Goal: Information Seeking & Learning: Learn about a topic

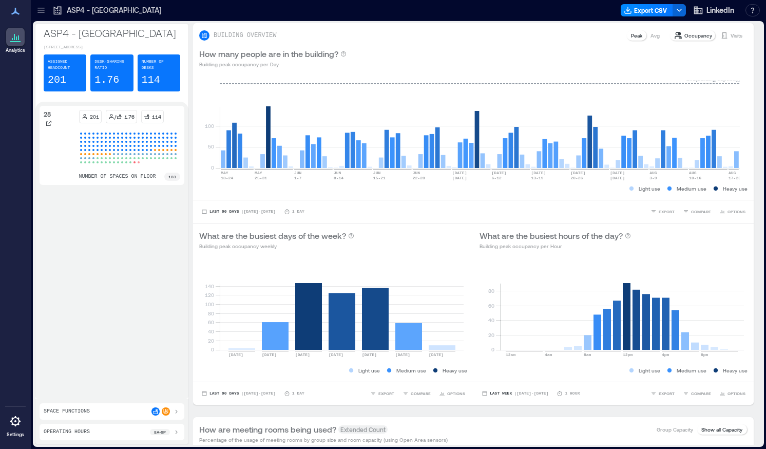
drag, startPoint x: 46, startPoint y: 13, endPoint x: 129, endPoint y: 27, distance: 84.8
click at [46, 13] on icon at bounding box center [41, 10] width 10 height 10
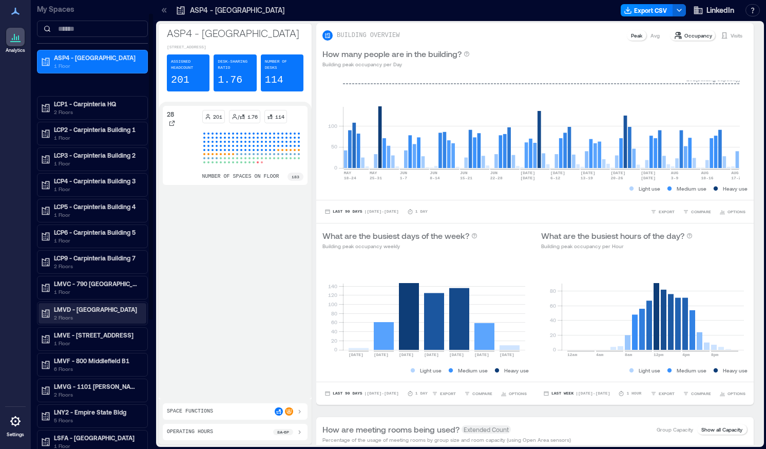
scroll to position [205, 0]
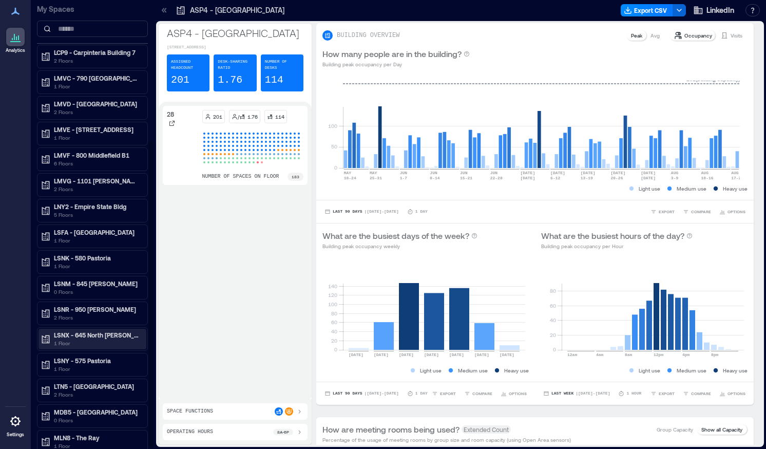
click at [77, 337] on p "LSNX - 645 North [PERSON_NAME]" at bounding box center [97, 335] width 86 height 8
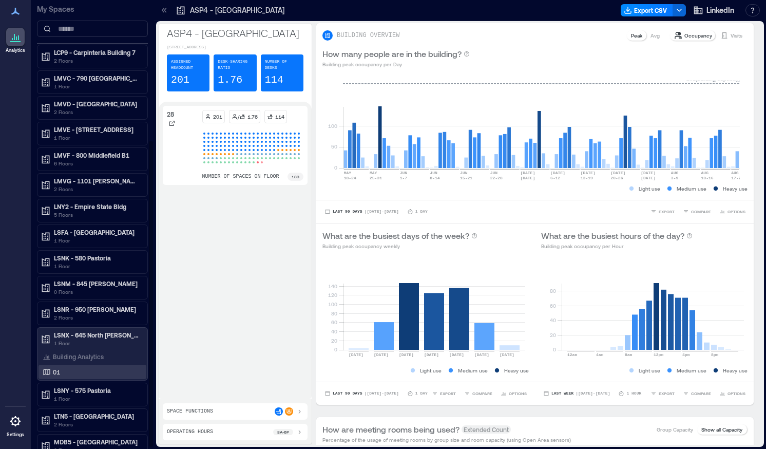
click at [58, 370] on p "01" at bounding box center [56, 372] width 7 height 8
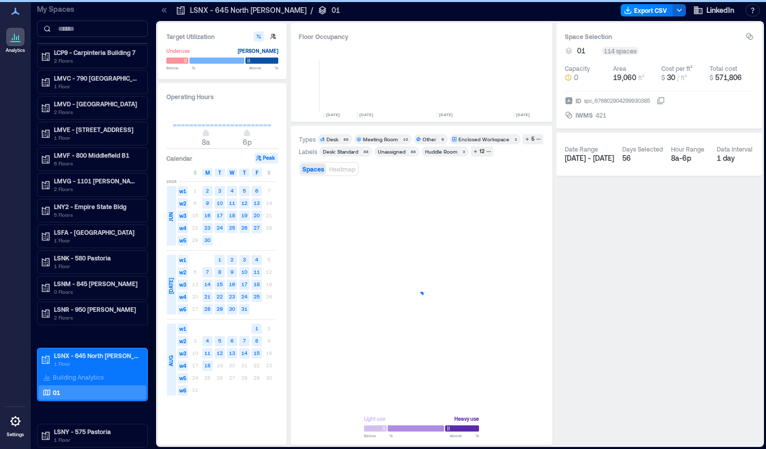
scroll to position [0, 2130]
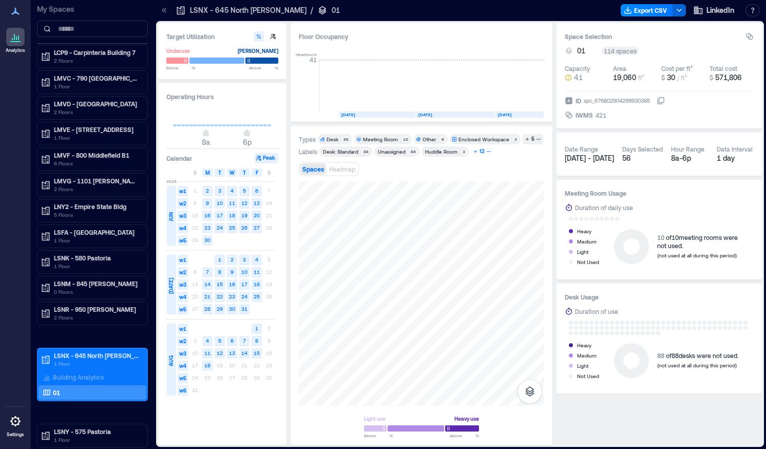
click at [480, 149] on div "12" at bounding box center [482, 151] width 8 height 9
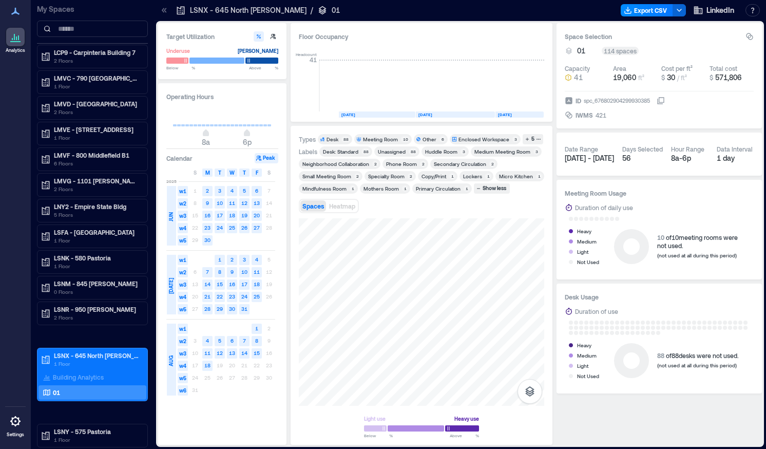
click at [349, 161] on div "Neighborhood Collaboration" at bounding box center [335, 163] width 67 height 7
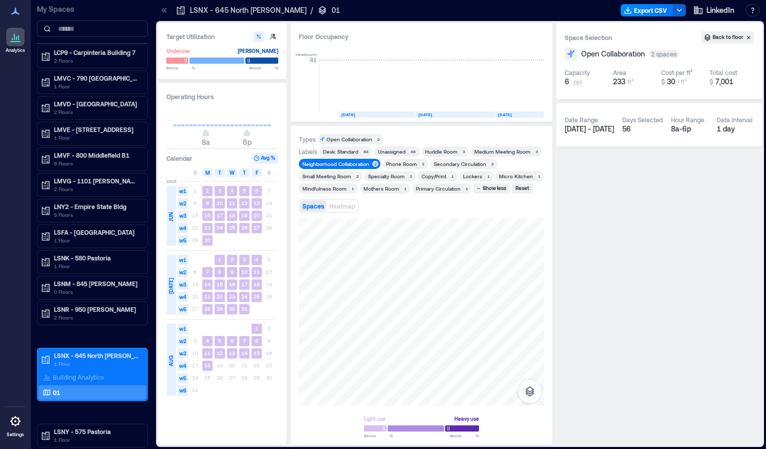
click at [341, 168] on div "Neighborhood Collaboration 2" at bounding box center [340, 164] width 82 height 10
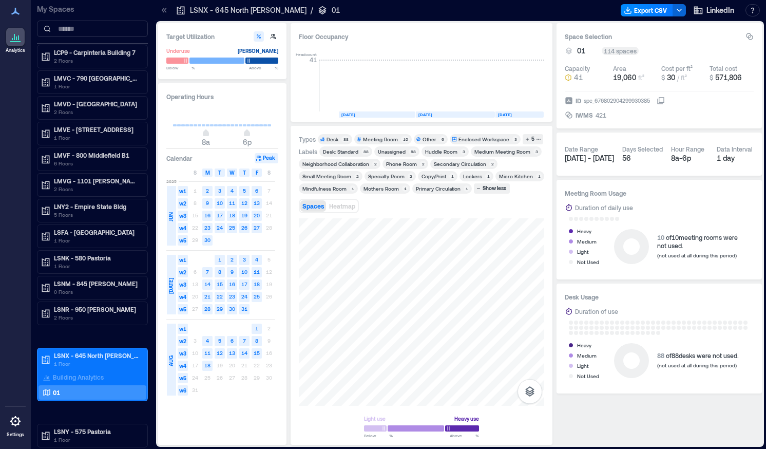
click at [491, 150] on div "Medium Meeting Room" at bounding box center [502, 151] width 56 height 7
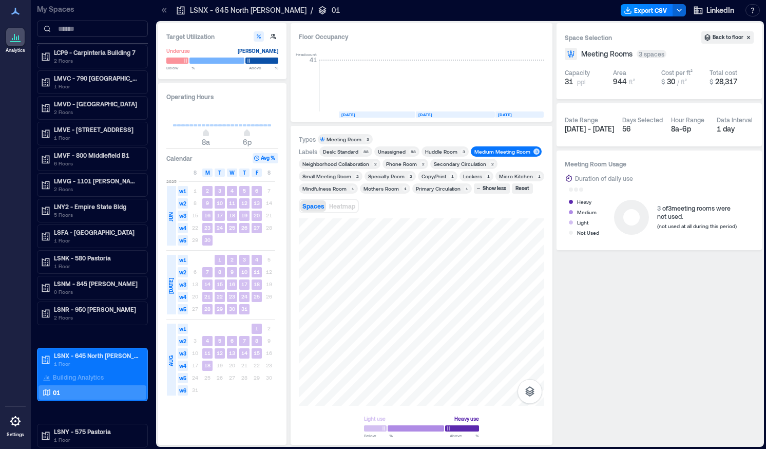
click at [263, 159] on button "Avg %" at bounding box center [266, 158] width 26 height 10
click at [512, 115] on text "[DATE]" at bounding box center [505, 114] width 14 height 5
